Goal: Information Seeking & Learning: Learn about a topic

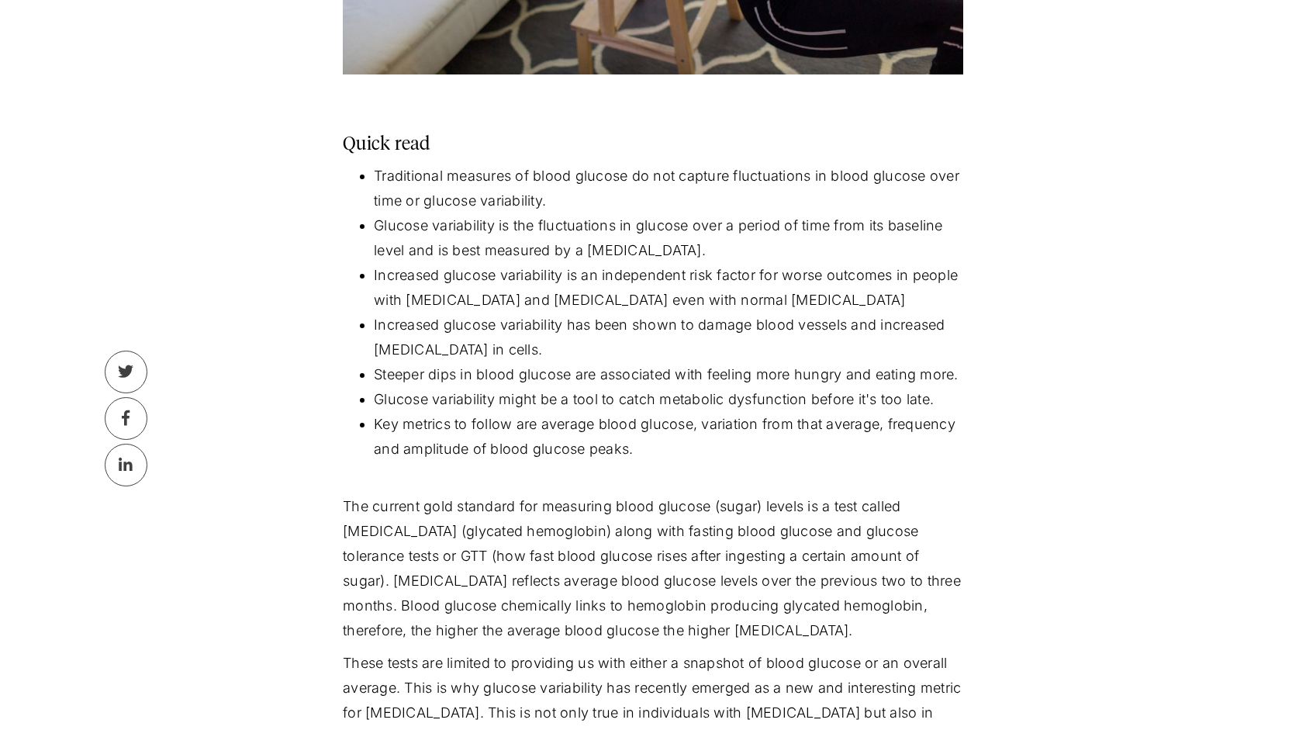
scroll to position [698, 0]
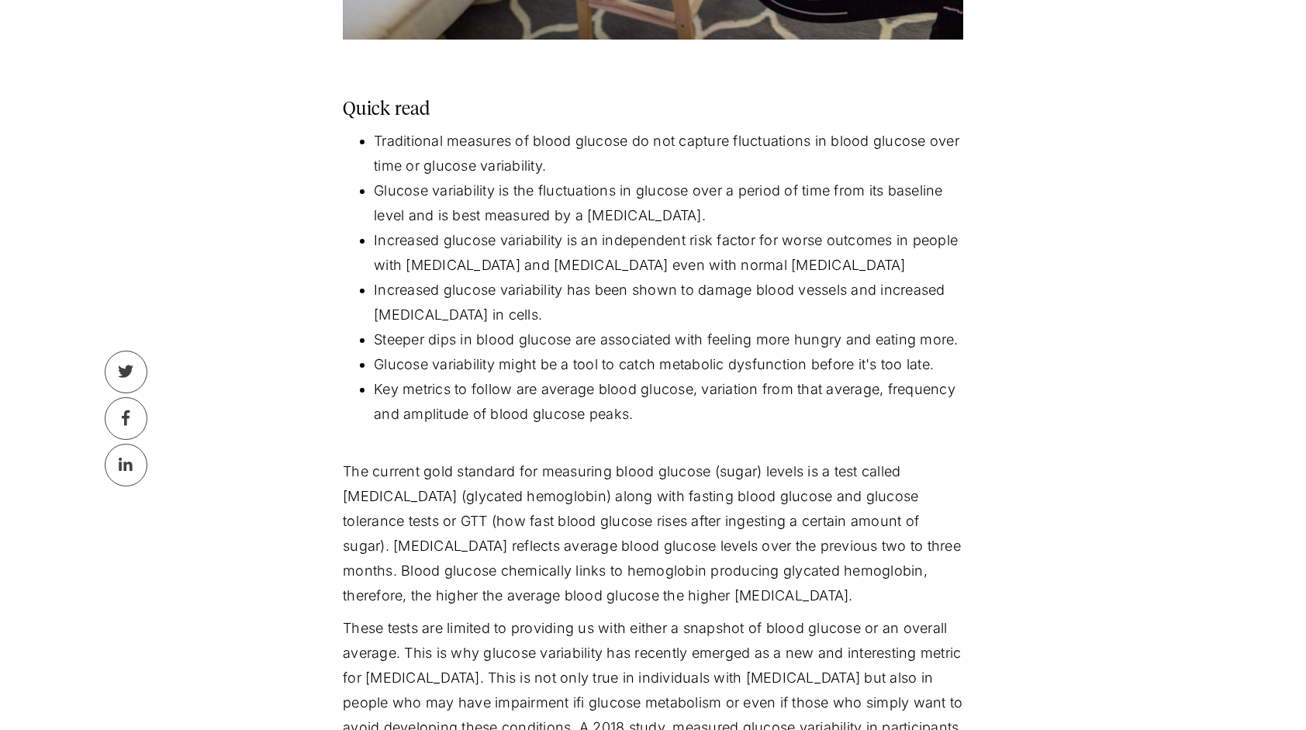
drag, startPoint x: 393, startPoint y: 146, endPoint x: 524, endPoint y: 312, distance: 211.4
click at [524, 312] on ul "Traditional measures of blood glucose do not capture fluctuations in blood gluc…" at bounding box center [653, 290] width 620 height 323
drag, startPoint x: 524, startPoint y: 312, endPoint x: 490, endPoint y: 410, distance: 104.2
click at [490, 410] on li "Key metrics to follow are average blood glucose, variation from that average, f…" at bounding box center [668, 414] width 589 height 74
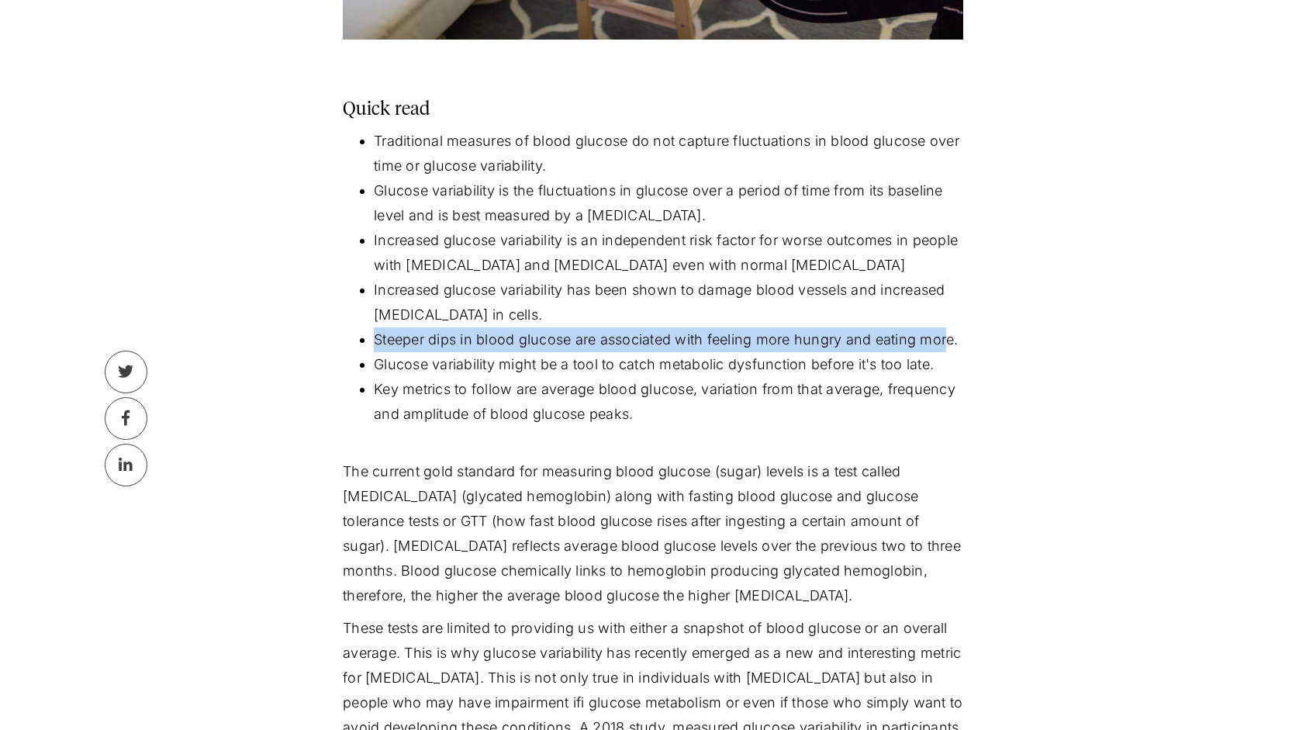
drag, startPoint x: 433, startPoint y: 354, endPoint x: 947, endPoint y: 344, distance: 514.1
click at [947, 344] on li "Steeper dips in blood glucose are associated with feeling more hungry and eatin…" at bounding box center [668, 339] width 589 height 25
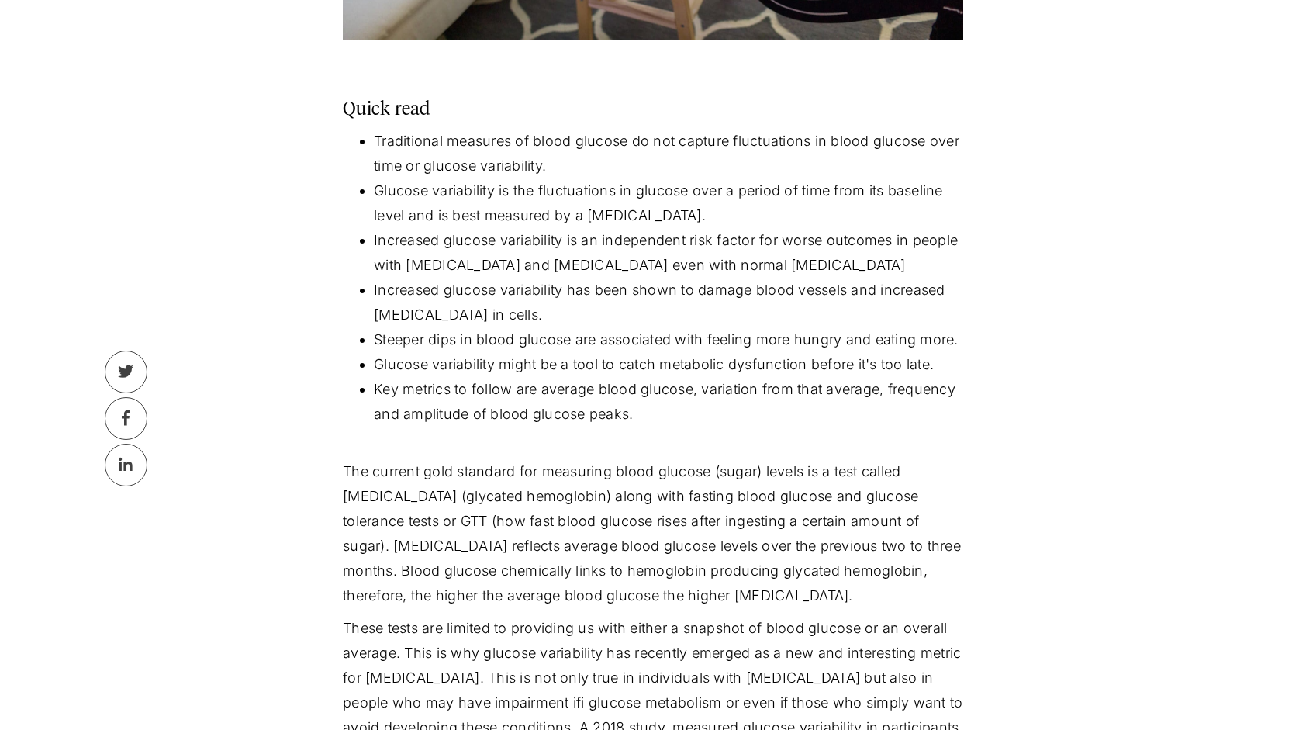
drag, startPoint x: 947, startPoint y: 344, endPoint x: 795, endPoint y: 354, distance: 152.2
click at [795, 354] on li "Glucose variability might be a tool to catch metabolic dysfunction before it's …" at bounding box center [668, 364] width 589 height 25
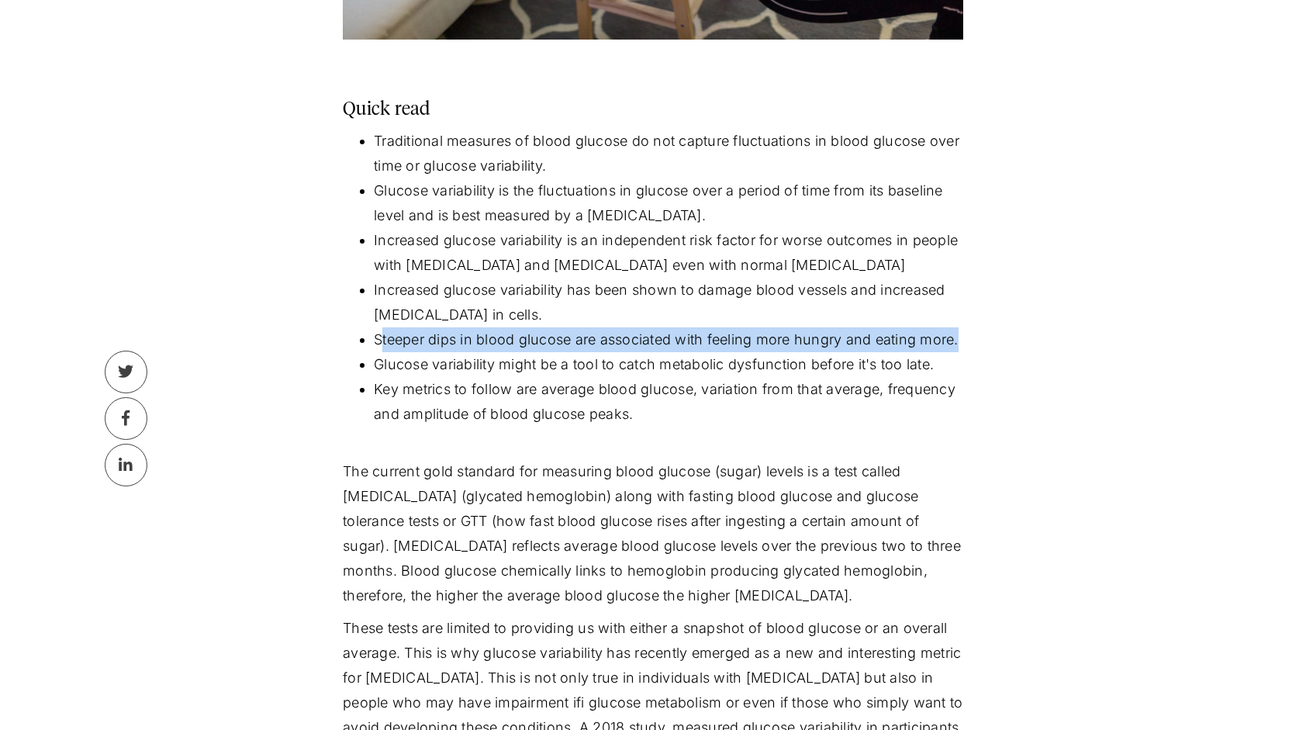
drag, startPoint x: 382, startPoint y: 340, endPoint x: 971, endPoint y: 343, distance: 589.2
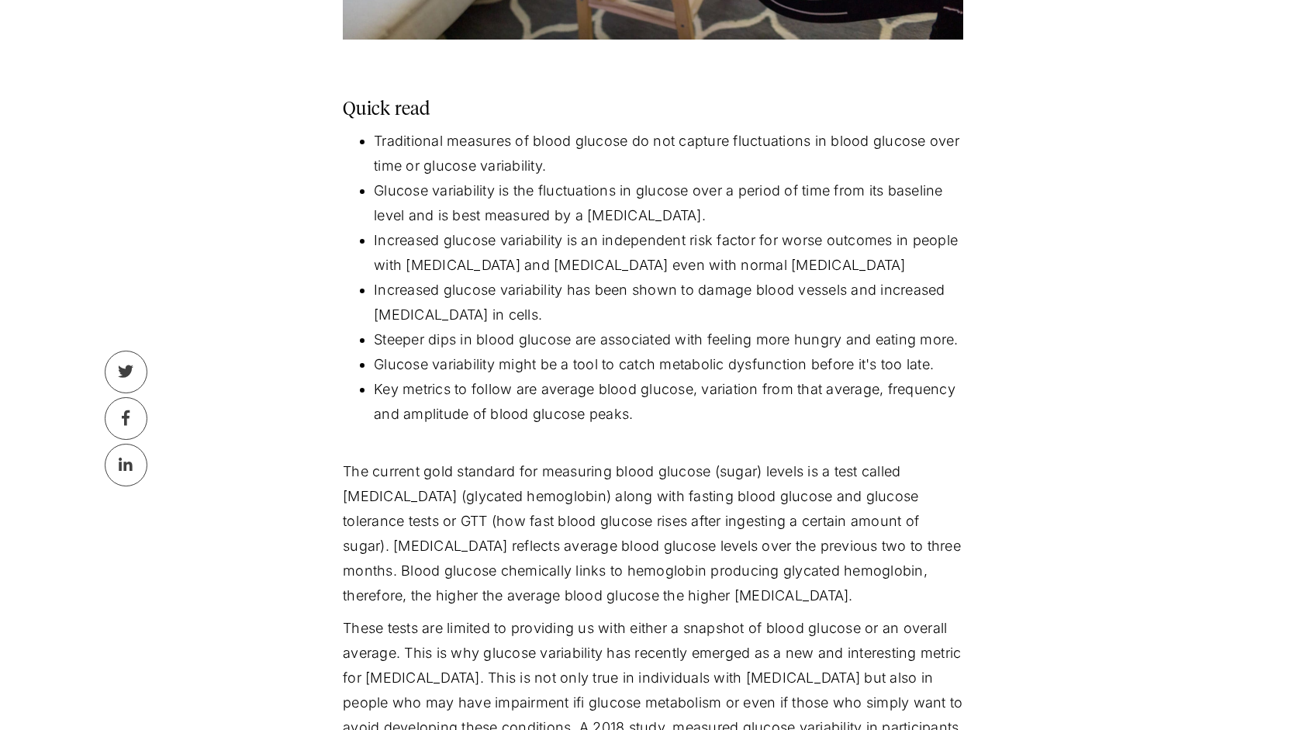
drag, startPoint x: 971, startPoint y: 343, endPoint x: 742, endPoint y: 401, distance: 236.7
click at [742, 401] on li "Key metrics to follow are average blood glucose, variation from that average, f…" at bounding box center [668, 414] width 589 height 74
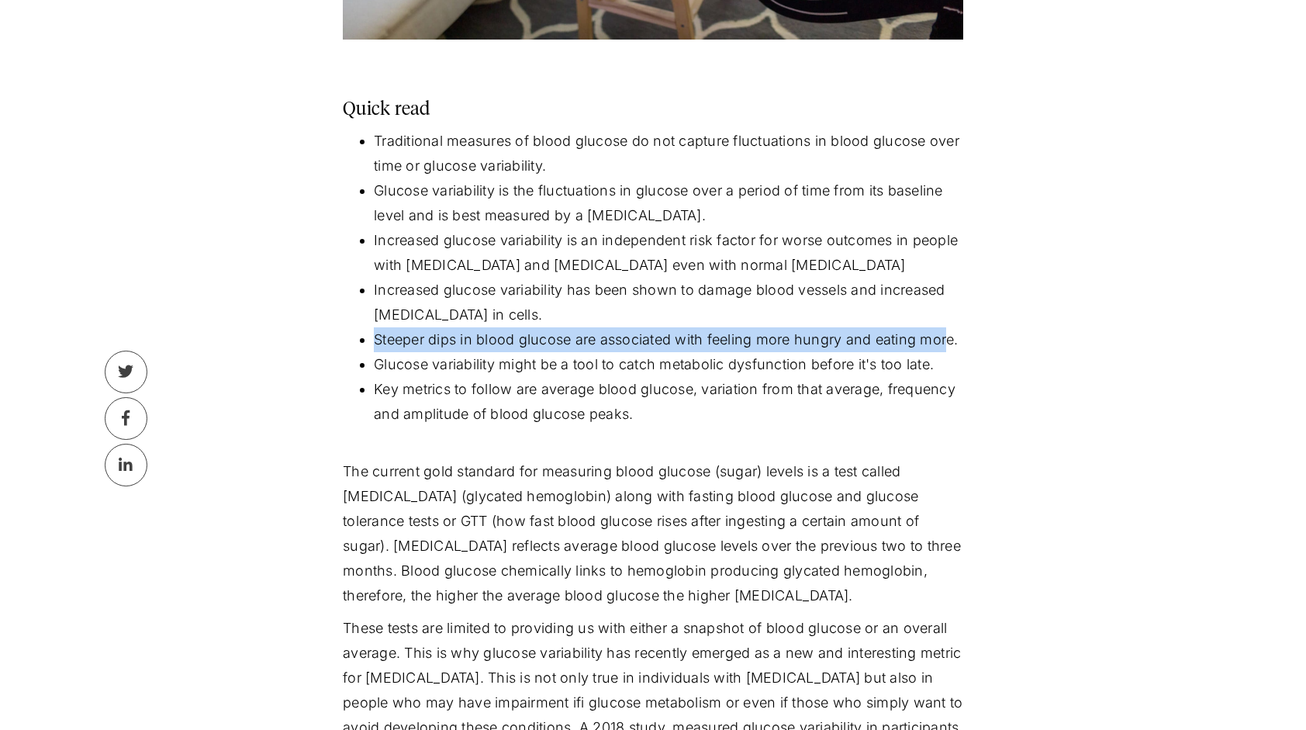
drag, startPoint x: 375, startPoint y: 338, endPoint x: 951, endPoint y: 327, distance: 575.4
click at [951, 327] on li "Steeper dips in blood glucose are associated with feeling more hungry and eatin…" at bounding box center [668, 339] width 589 height 25
drag, startPoint x: 951, startPoint y: 327, endPoint x: 935, endPoint y: 330, distance: 15.8
click at [935, 330] on li "Steeper dips in blood glucose are associated with feeling more hungry and eatin…" at bounding box center [668, 339] width 589 height 25
drag, startPoint x: 954, startPoint y: 343, endPoint x: 374, endPoint y: 347, distance: 580.0
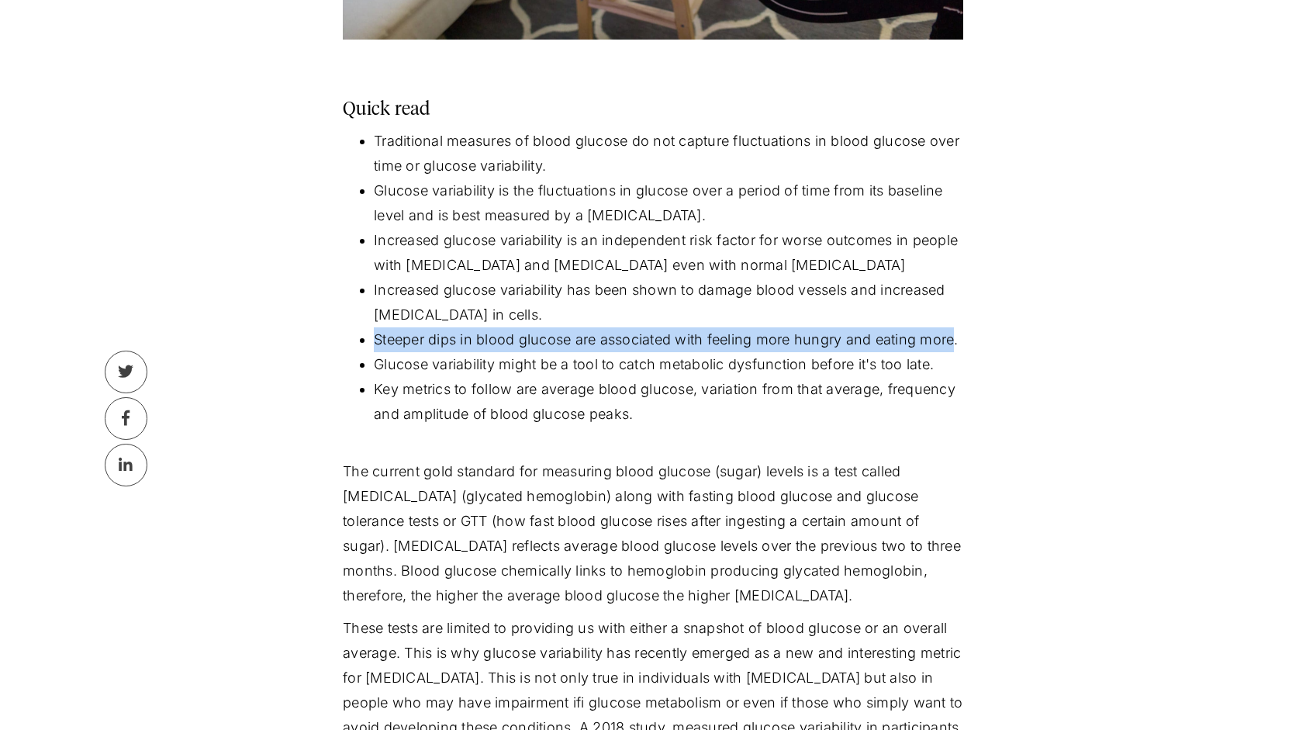
click at [374, 347] on li "Steeper dips in blood glucose are associated with feeling more hungry and eatin…" at bounding box center [668, 339] width 589 height 25
copy li "Steeper dips in blood glucose are associated with feeling more hungry and eatin…"
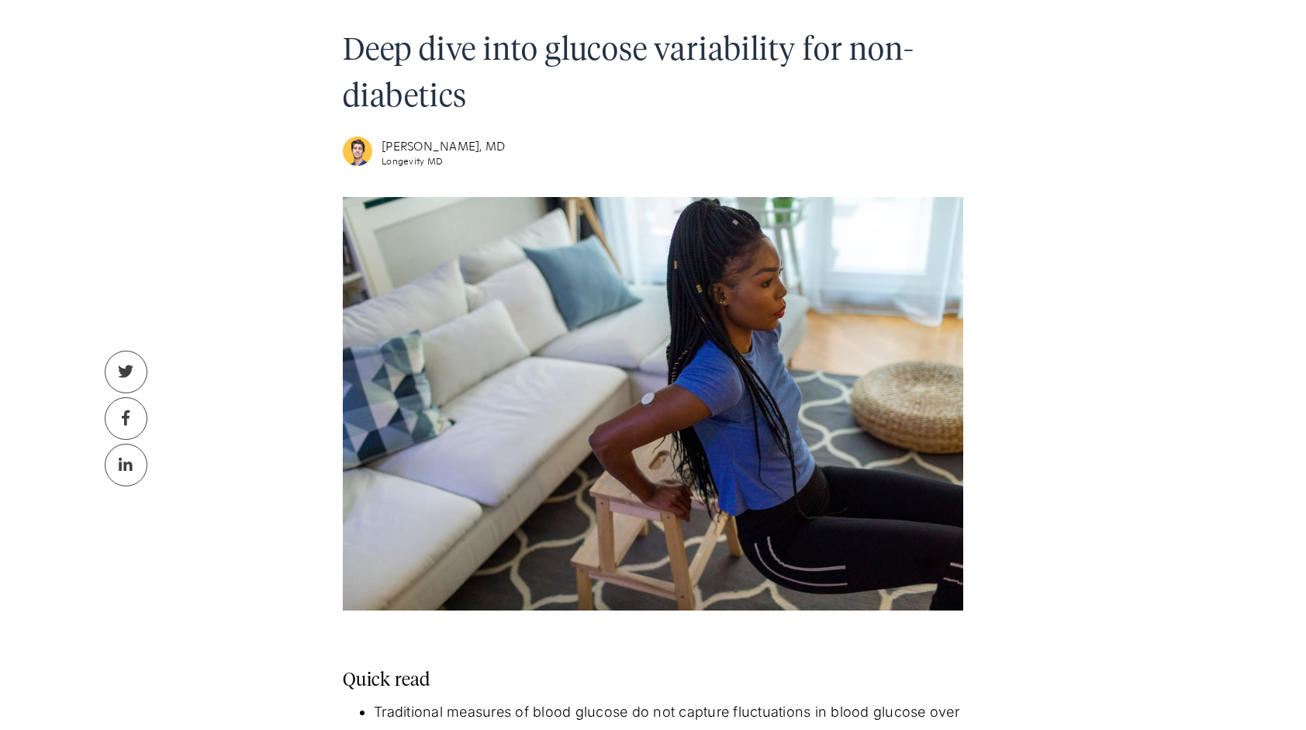
scroll to position [233, 0]
